Goal: Task Accomplishment & Management: Complete application form

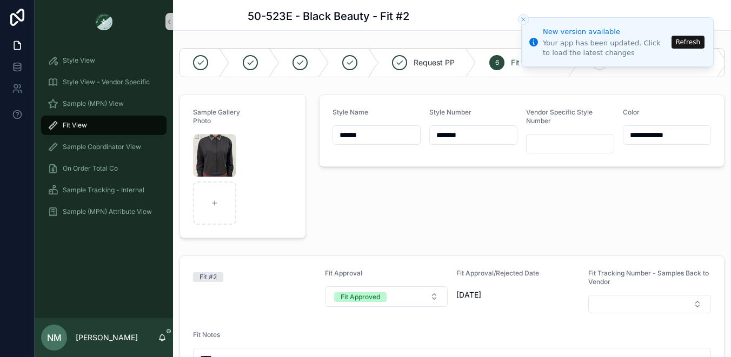
scroll to position [157, 0]
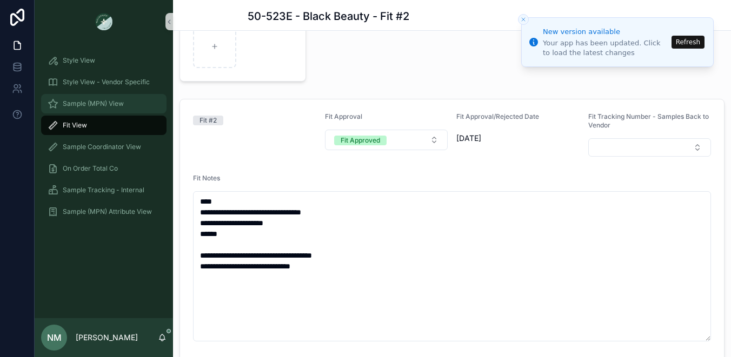
click at [104, 102] on span "Sample (MPN) View" at bounding box center [93, 103] width 61 height 9
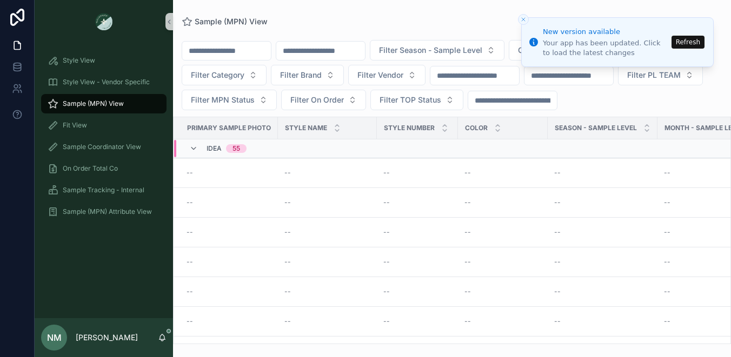
click at [342, 55] on input "scrollable content" at bounding box center [320, 50] width 89 height 15
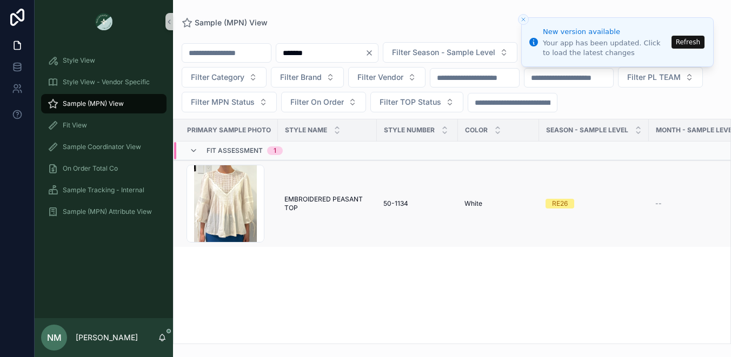
type input "*******"
click at [326, 185] on td "EMBROIDERED PEASANT TOP EMBROIDERED PEASANT TOP" at bounding box center [327, 204] width 99 height 87
click at [325, 203] on span "EMBROIDERED PEASANT TOP" at bounding box center [327, 203] width 86 height 17
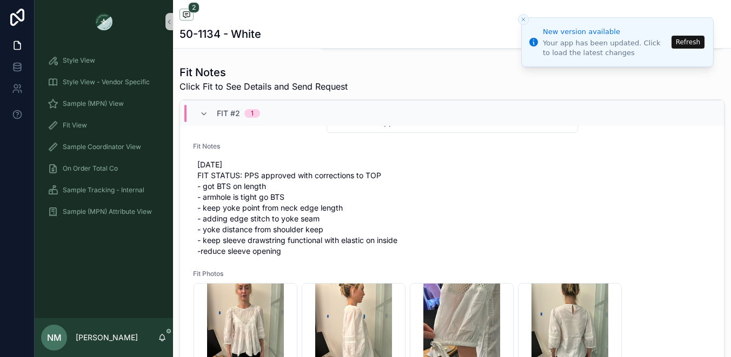
scroll to position [475, 0]
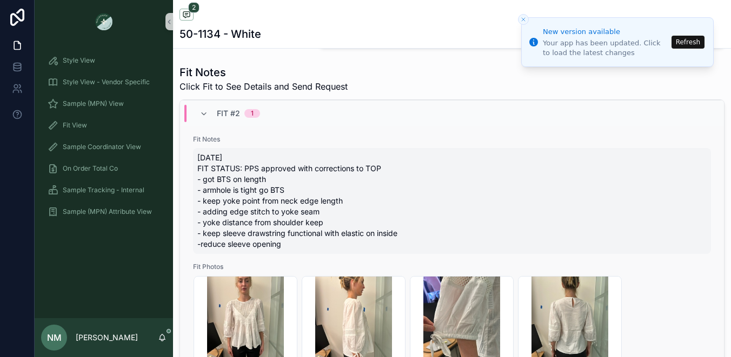
click at [285, 247] on span "[DATE] FIT STATUS: PPS approved with corrections to TOP - got BTS on length - a…" at bounding box center [451, 200] width 509 height 97
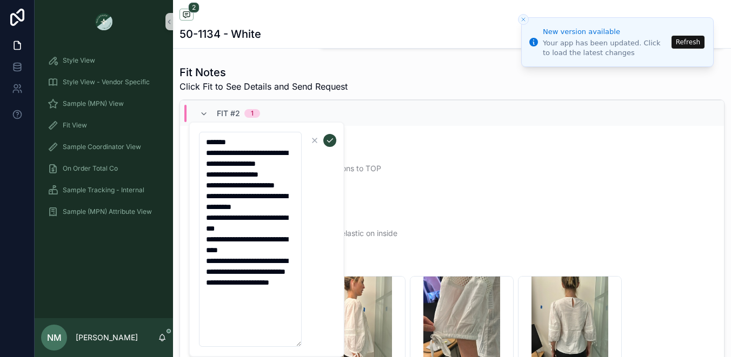
click at [294, 305] on textarea "**********" at bounding box center [250, 239] width 103 height 215
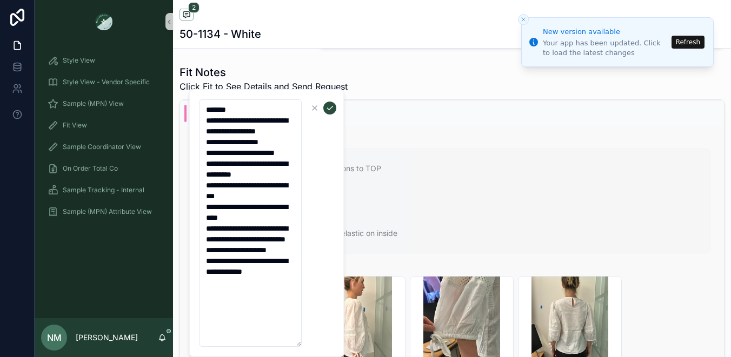
type textarea "**********"
click at [434, 184] on span "[DATE] FIT STATUS: PPS approved with corrections to TOP - got BTS on length - a…" at bounding box center [451, 200] width 509 height 97
click at [402, 223] on span "[DATE] FIT STATUS: PPS approved with corrections to TOP - got BTS on length - a…" at bounding box center [451, 200] width 509 height 97
click at [458, 203] on span "[DATE] FIT STATUS: PPS approved with corrections to TOP - got BTS on length - a…" at bounding box center [451, 200] width 509 height 97
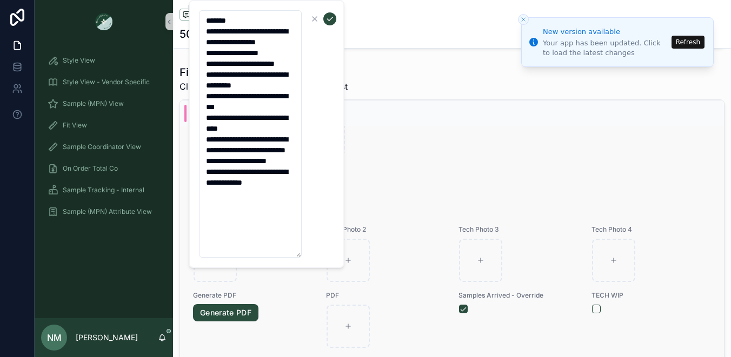
scroll to position [768, 0]
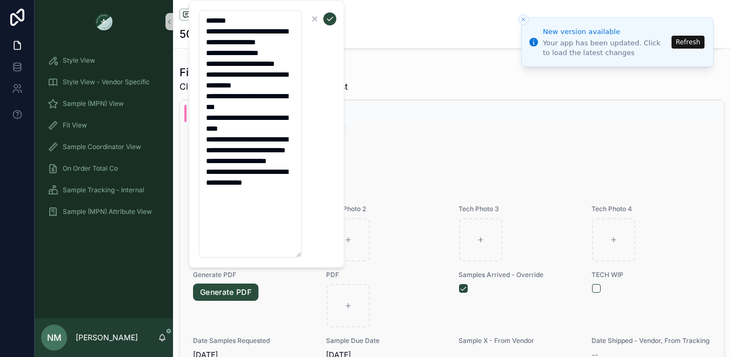
click at [434, 265] on div "Request Sample Fit Approval Select a Fit Approval Fit Approval/Rejected Date --…" at bounding box center [452, 84] width 518 height 570
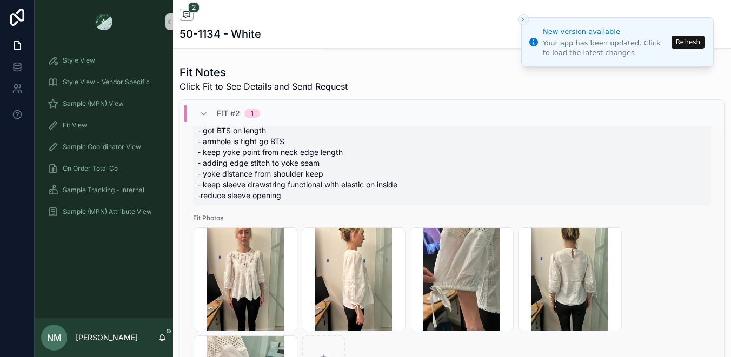
scroll to position [524, 0]
click at [336, 200] on span "[DATE] FIT STATUS: PPS approved with corrections to TOP - got BTS on length - a…" at bounding box center [451, 151] width 509 height 97
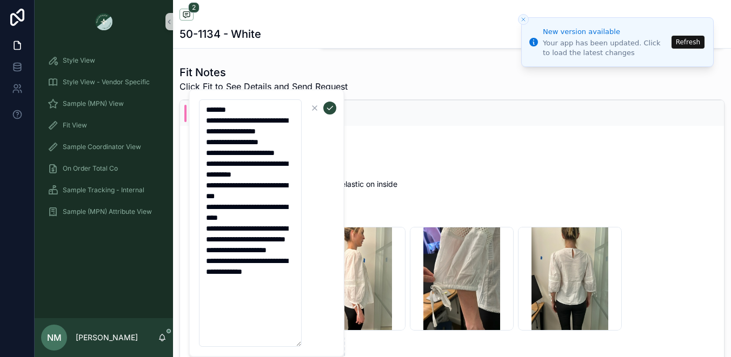
click at [596, 107] on div "Fit #2 1" at bounding box center [452, 113] width 544 height 26
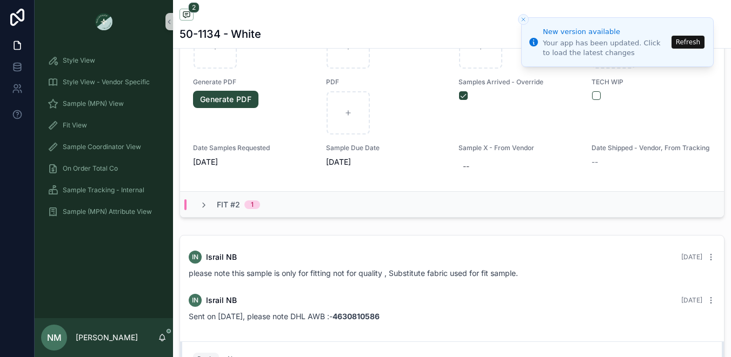
scroll to position [544, 0]
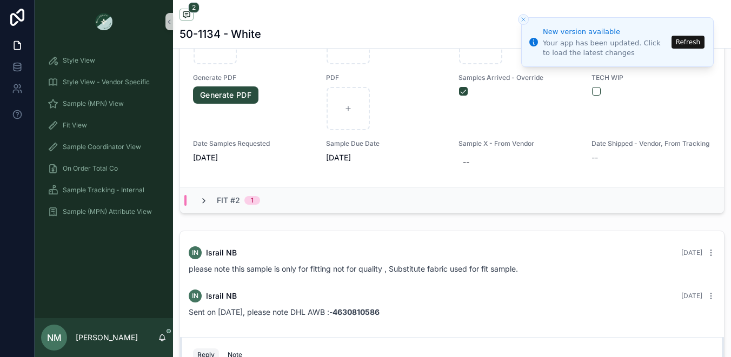
click at [203, 199] on icon "scrollable content" at bounding box center [203, 201] width 9 height 9
click at [203, 197] on icon "scrollable content" at bounding box center [203, 201] width 9 height 9
click at [287, 203] on div "Fit #2 1" at bounding box center [452, 200] width 544 height 26
click at [210, 198] on div "Fit #2 1" at bounding box center [229, 200] width 61 height 17
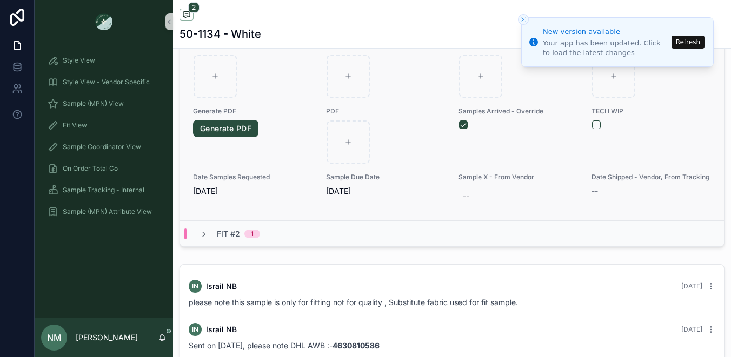
scroll to position [520, 0]
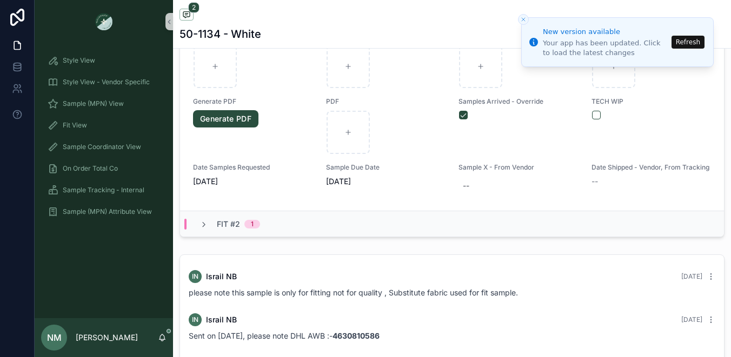
click at [226, 224] on span "Fit #2" at bounding box center [228, 224] width 23 height 11
click at [226, 223] on span "Fit #2" at bounding box center [228, 224] width 23 height 11
click at [186, 222] on div "Fit #2 1" at bounding box center [229, 224] width 86 height 11
click at [207, 224] on icon "scrollable content" at bounding box center [203, 225] width 9 height 9
click at [205, 224] on icon "scrollable content" at bounding box center [203, 225] width 9 height 9
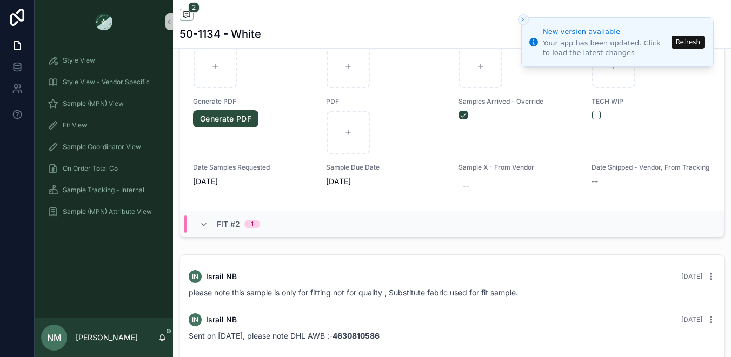
click at [281, 221] on div "Fit #2 1" at bounding box center [452, 224] width 544 height 26
click at [202, 223] on icon "scrollable content" at bounding box center [203, 225] width 9 height 9
click at [205, 224] on icon "scrollable content" at bounding box center [203, 225] width 9 height 9
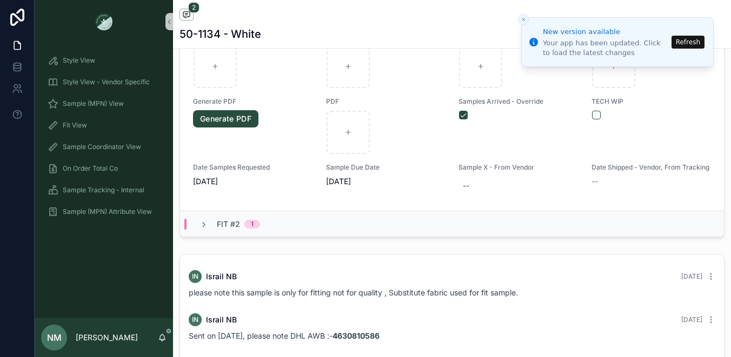
click at [270, 34] on div "50-1134 - White" at bounding box center [451, 33] width 545 height 15
click at [108, 104] on span "Sample (MPN) View" at bounding box center [93, 103] width 61 height 9
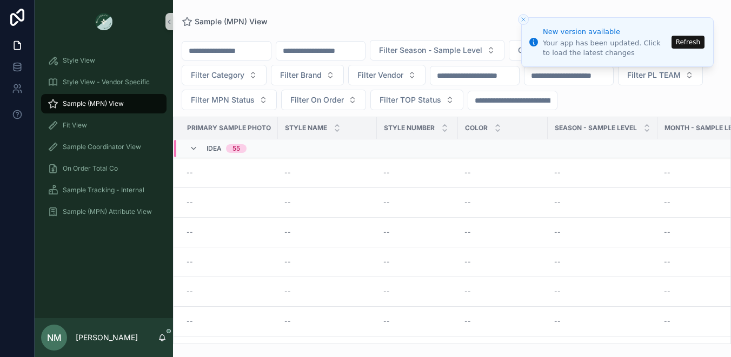
click at [322, 51] on input "scrollable content" at bounding box center [320, 50] width 89 height 15
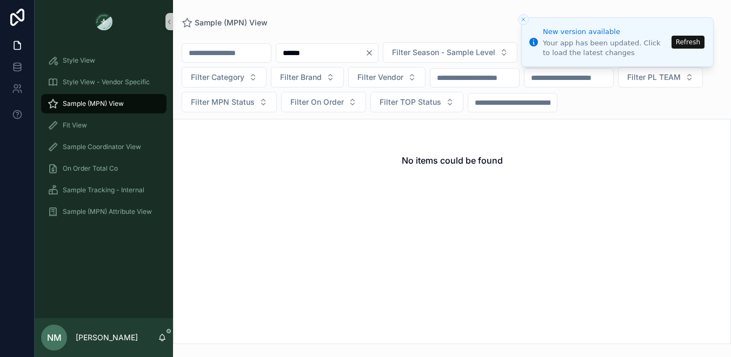
click at [309, 52] on input "******" at bounding box center [320, 52] width 89 height 15
type input "*******"
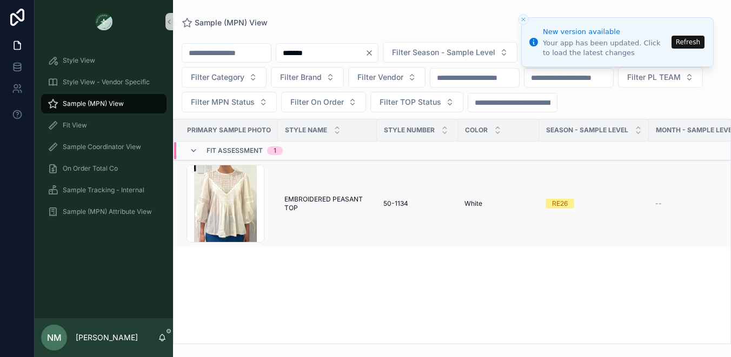
click at [312, 205] on span "EMBROIDERED PEASANT TOP" at bounding box center [327, 203] width 86 height 17
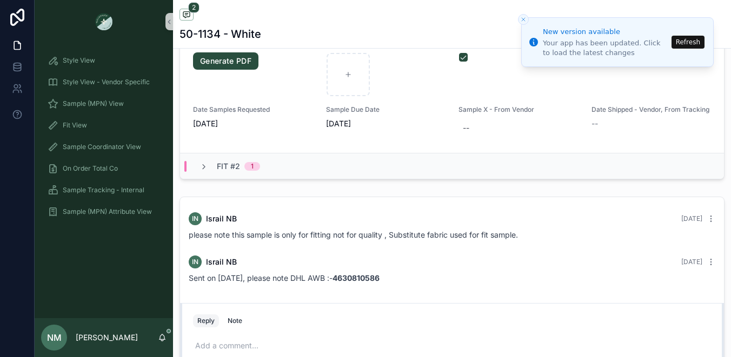
scroll to position [578, 0]
click at [271, 161] on div "Fit #2 1" at bounding box center [229, 166] width 86 height 11
click at [208, 165] on div "Fit #2 1" at bounding box center [229, 165] width 61 height 17
click at [239, 166] on span "Fit #2" at bounding box center [228, 166] width 23 height 11
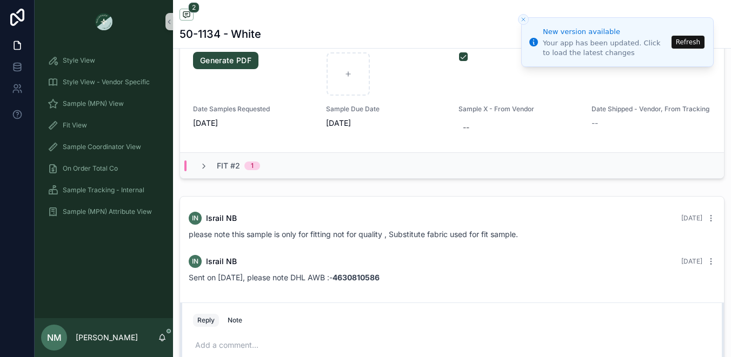
click at [231, 165] on span "Fit #2" at bounding box center [228, 166] width 23 height 11
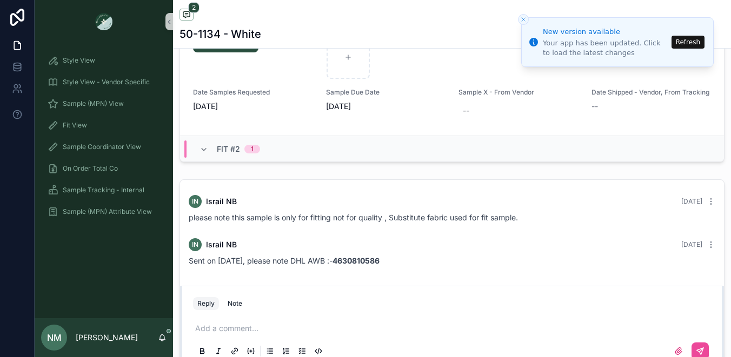
scroll to position [597, 0]
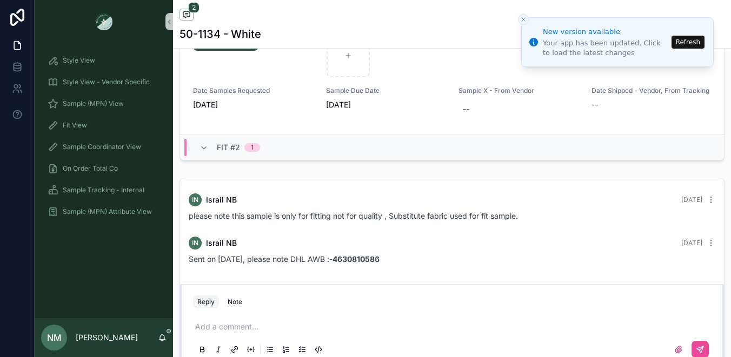
click at [630, 146] on div "Fit #2 1" at bounding box center [452, 147] width 544 height 26
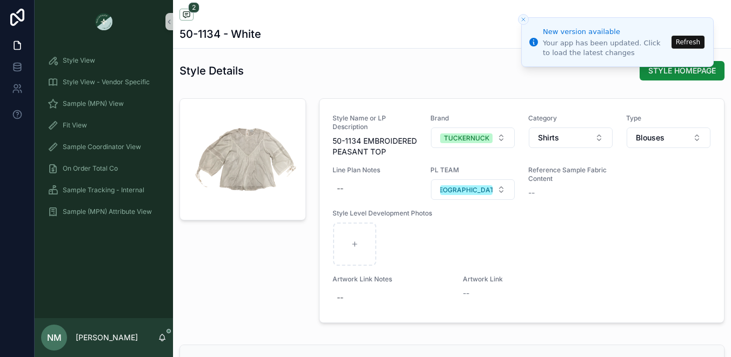
scroll to position [1024, 0]
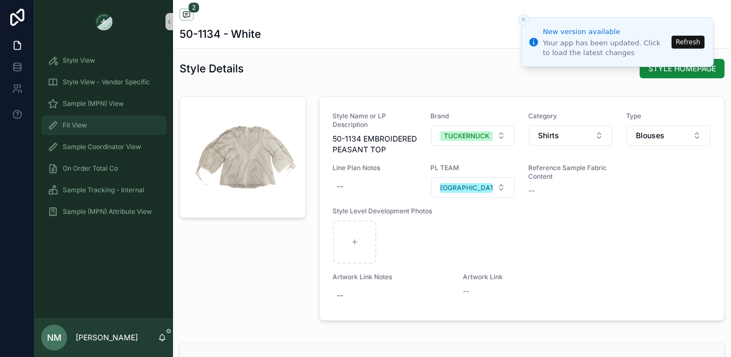
click at [82, 126] on span "Fit View" at bounding box center [75, 125] width 24 height 9
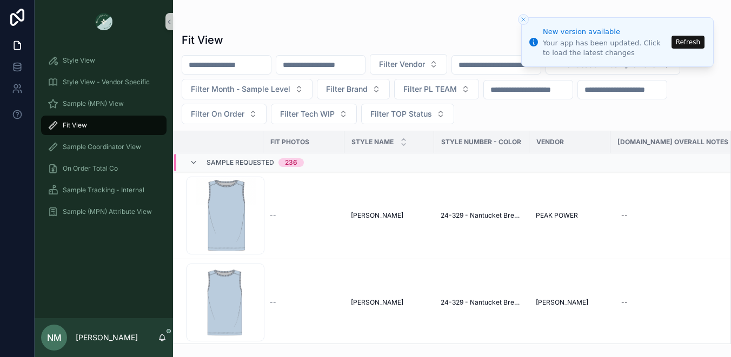
click at [345, 64] on input "scrollable content" at bounding box center [320, 64] width 89 height 15
type input "*"
type input "*******"
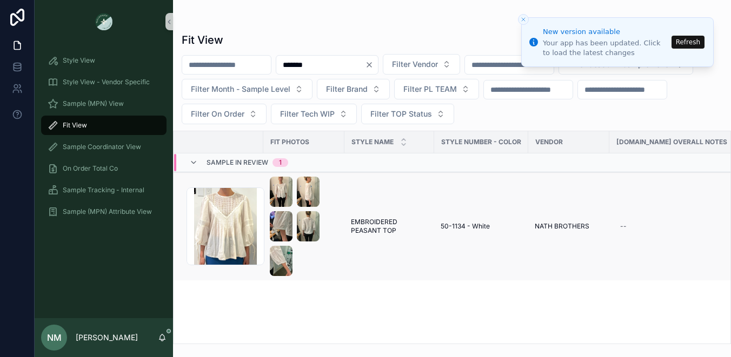
click at [309, 224] on img "scrollable content" at bounding box center [308, 226] width 23 height 30
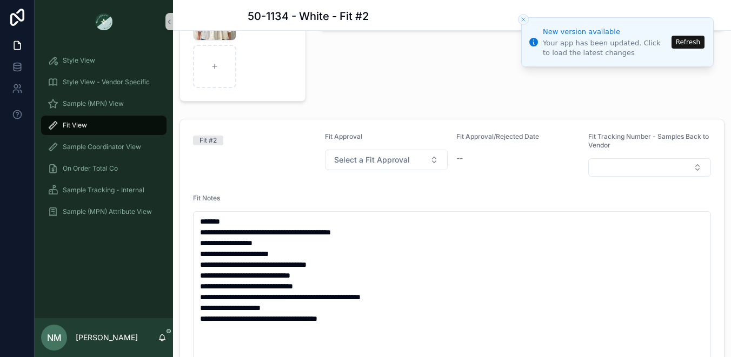
scroll to position [137, 0]
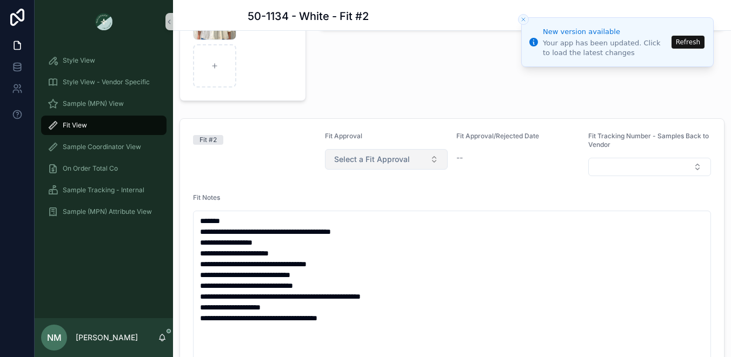
click at [436, 162] on button "Select a Fit Approval" at bounding box center [386, 159] width 123 height 21
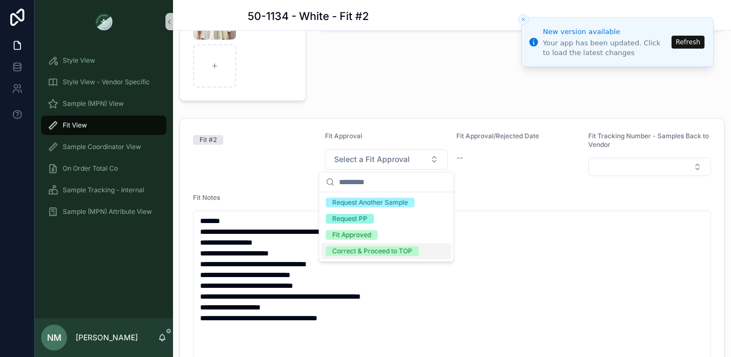
click at [402, 252] on div "Correct & Proceed to TOP" at bounding box center [372, 252] width 80 height 10
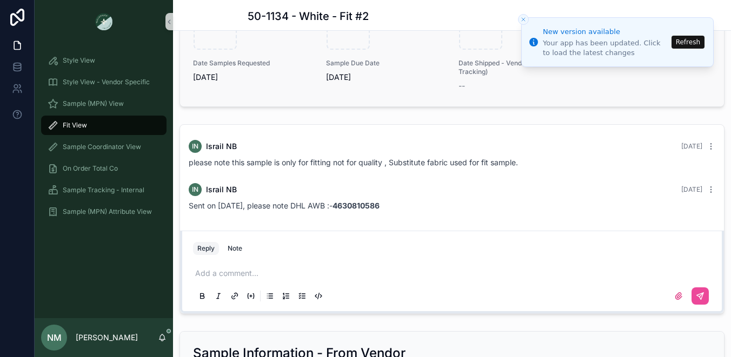
scroll to position [1350, 0]
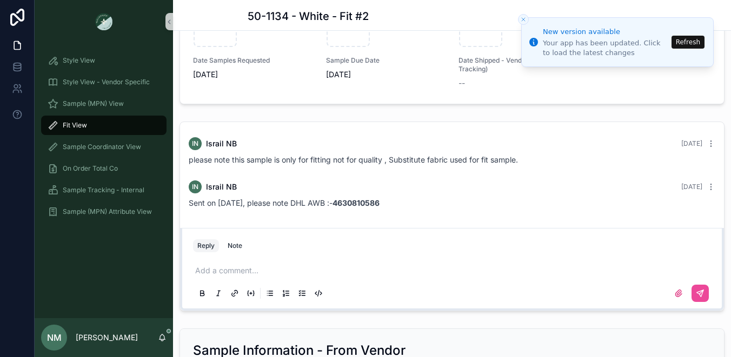
click at [245, 271] on p "scrollable content" at bounding box center [454, 270] width 518 height 11
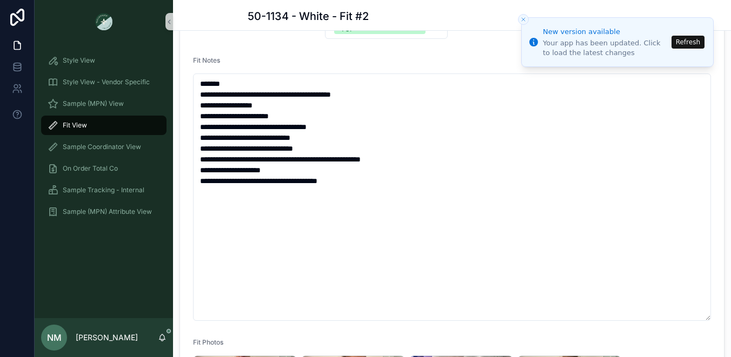
scroll to position [258, 0]
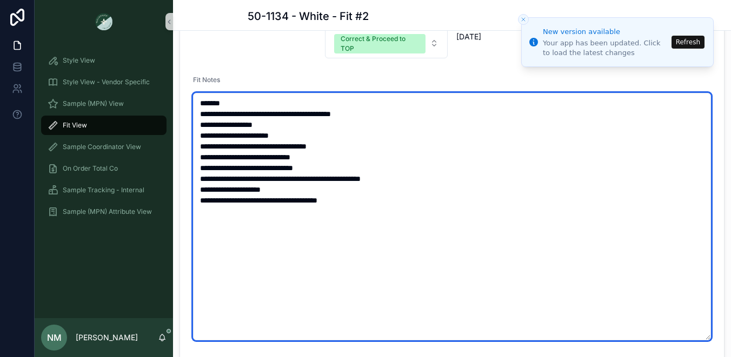
drag, startPoint x: 354, startPoint y: 198, endPoint x: 195, endPoint y: 125, distance: 174.9
click at [195, 125] on textarea "**********" at bounding box center [452, 217] width 518 height 248
